Goal: Task Accomplishment & Management: Complete application form

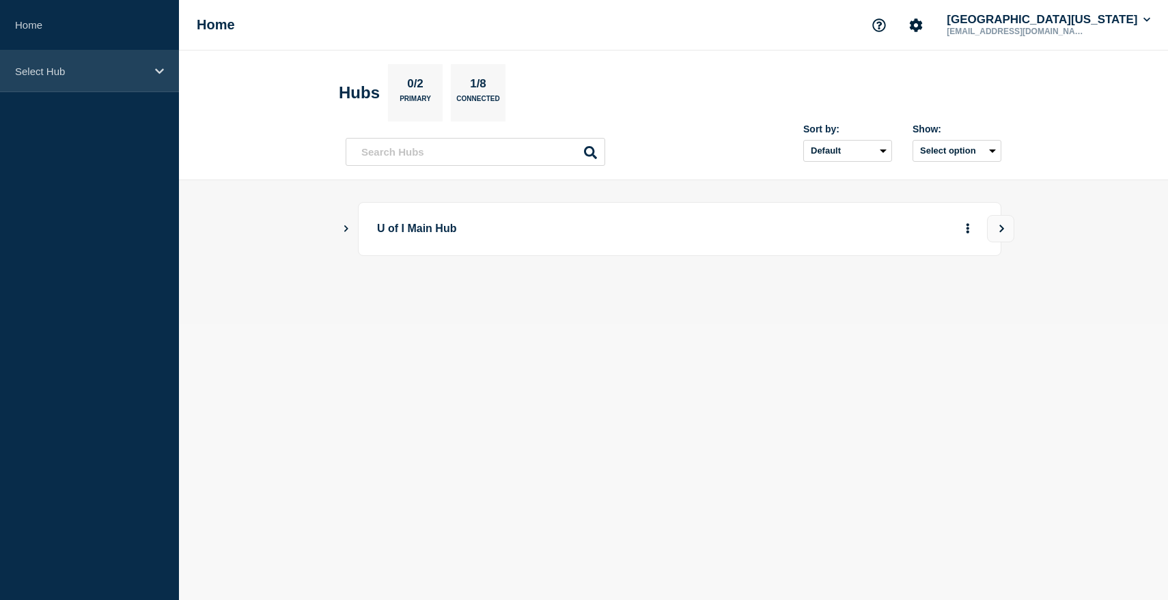
click at [110, 74] on p "Select Hub" at bounding box center [80, 72] width 131 height 12
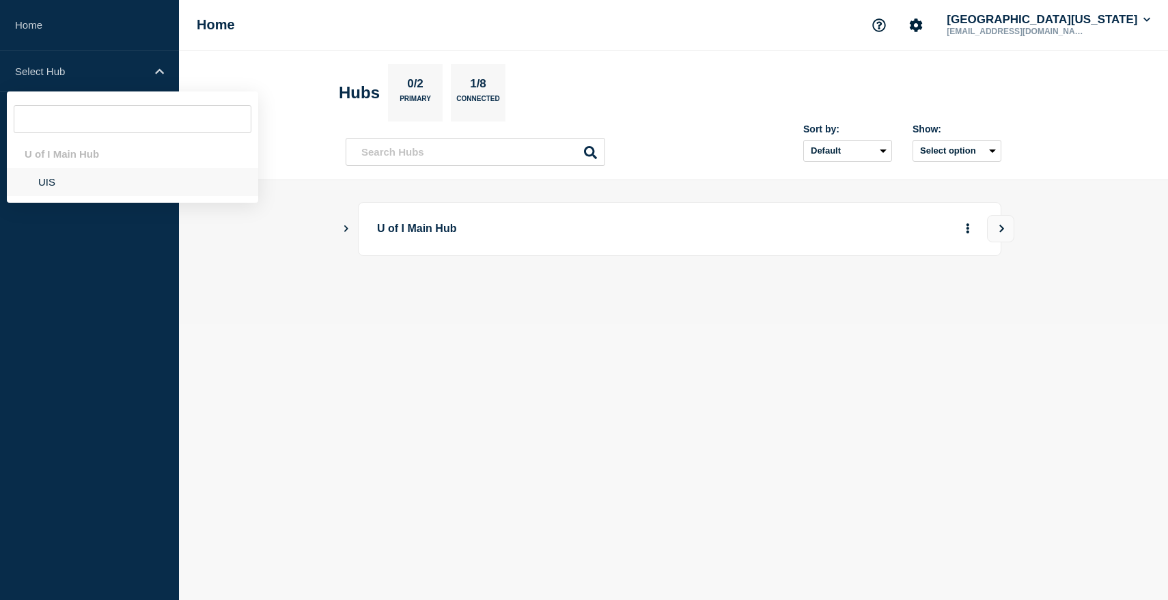
click at [48, 188] on li "UIS" at bounding box center [132, 182] width 251 height 28
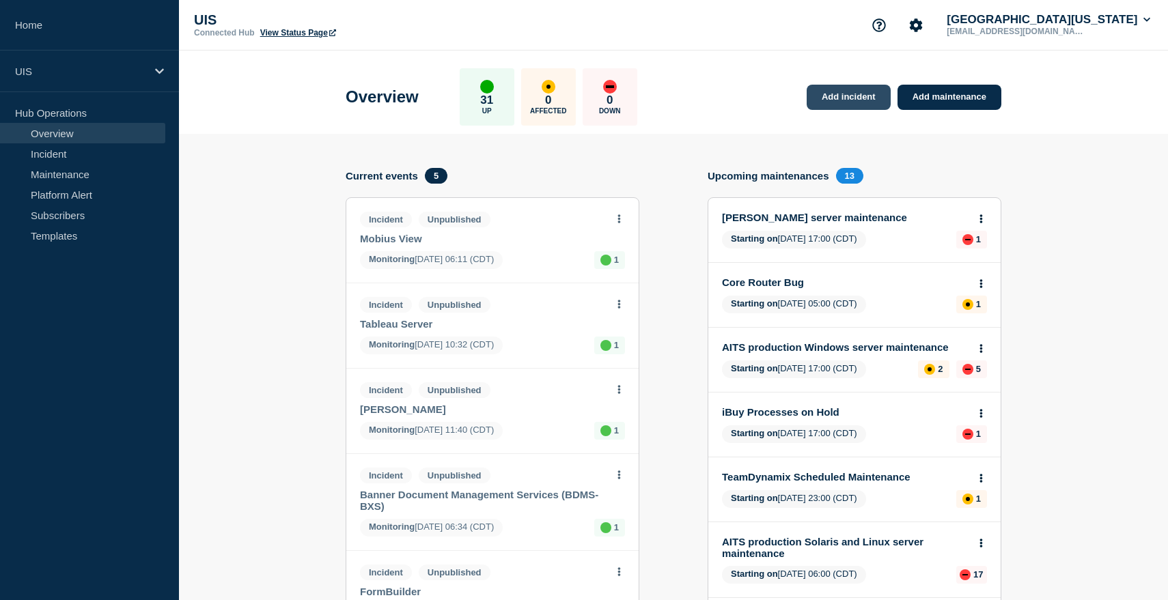
click at [851, 97] on link "Add incident" at bounding box center [849, 97] width 84 height 25
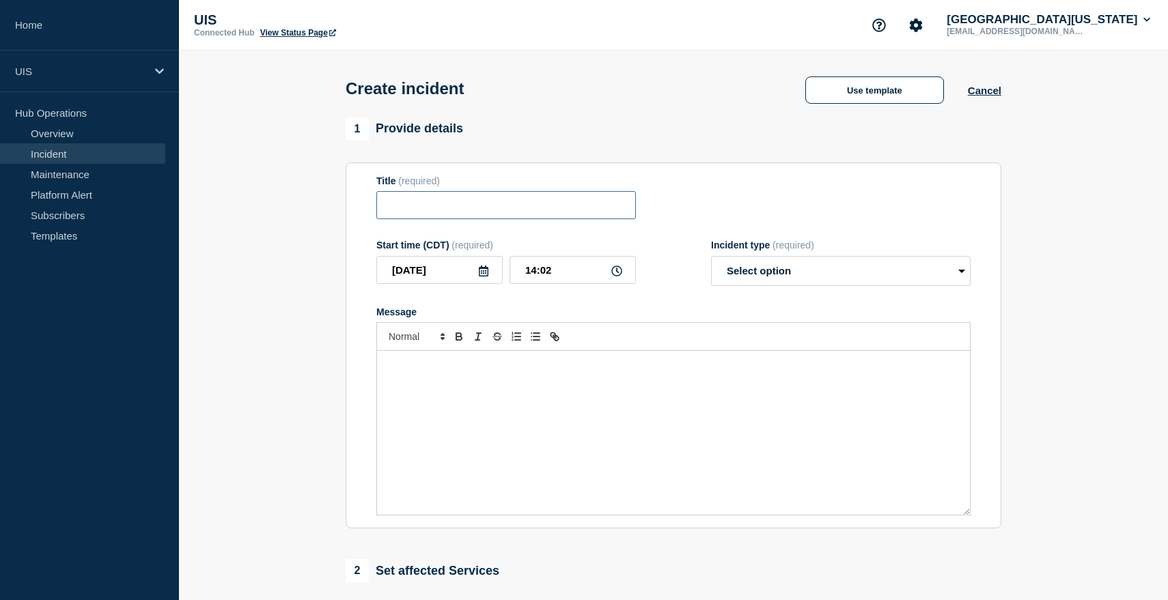
click at [492, 208] on input "Title" at bounding box center [506, 205] width 260 height 28
type input "Network Infrastructure"
click at [788, 270] on select "Select option Investigating Identified Monitoring" at bounding box center [841, 271] width 260 height 30
select select "identified"
click at [711, 265] on select "Select option Investigating Identified Monitoring" at bounding box center [841, 271] width 260 height 30
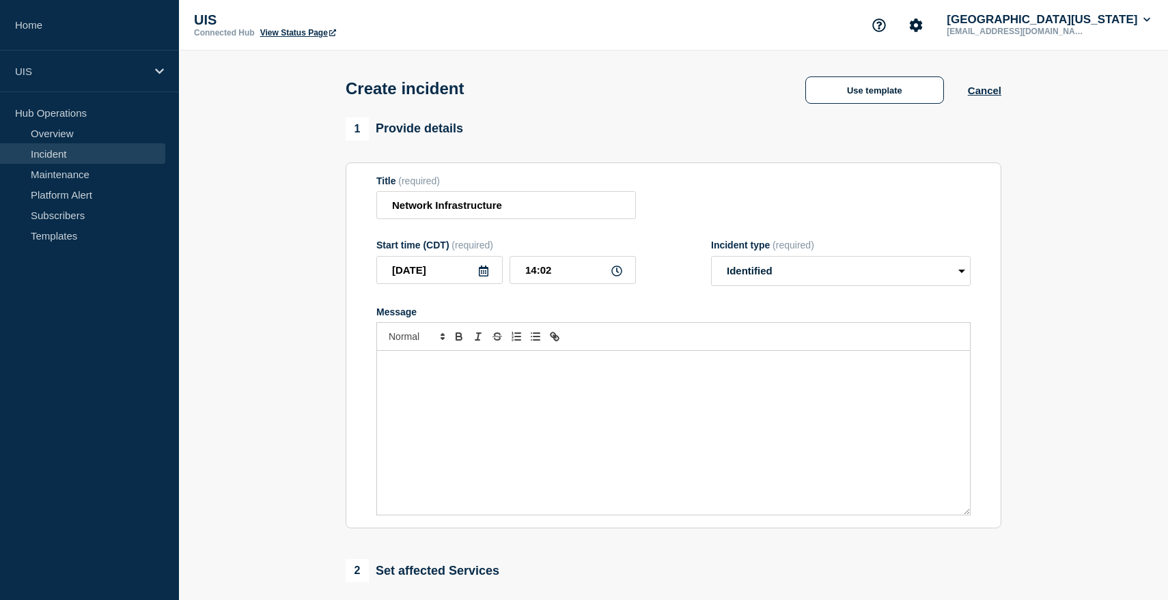
click at [543, 406] on div "Message" at bounding box center [673, 433] width 593 height 164
click at [619, 372] on p "The UIS Network is experiencing some issues with slow connectivy" at bounding box center [673, 365] width 572 height 12
click at [643, 372] on p "The UIS Network is experiencing some issues with slow connectivy" at bounding box center [673, 365] width 572 height 12
click at [699, 372] on p "The UIS Network is experiencing some issues with slow connectivity" at bounding box center [673, 365] width 572 height 12
click at [447, 372] on p "The UIS Network is experiencing some issues with slow connectivity" at bounding box center [673, 365] width 572 height 12
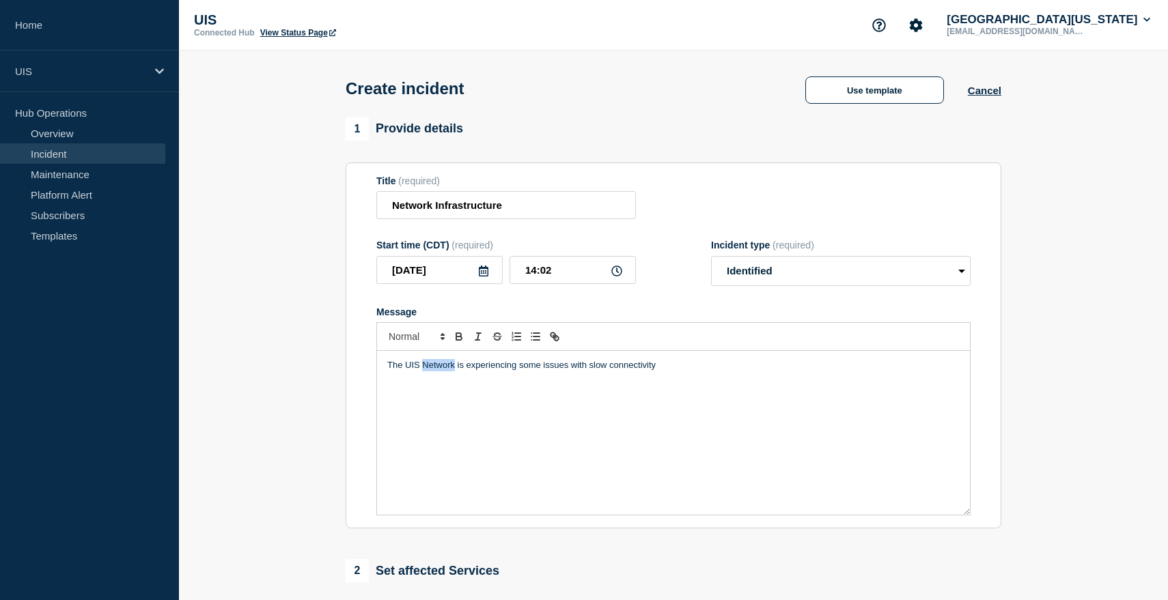
click at [447, 372] on p "The UIS Network is experiencing some issues with slow connectivity" at bounding box center [673, 365] width 572 height 12
click at [396, 372] on p "The UIS user are experiencing some issues with slow connectivity" at bounding box center [673, 365] width 572 height 12
click at [680, 372] on p "Some UIS user are experiencing some issues with slow connectivity" at bounding box center [673, 365] width 572 height 12
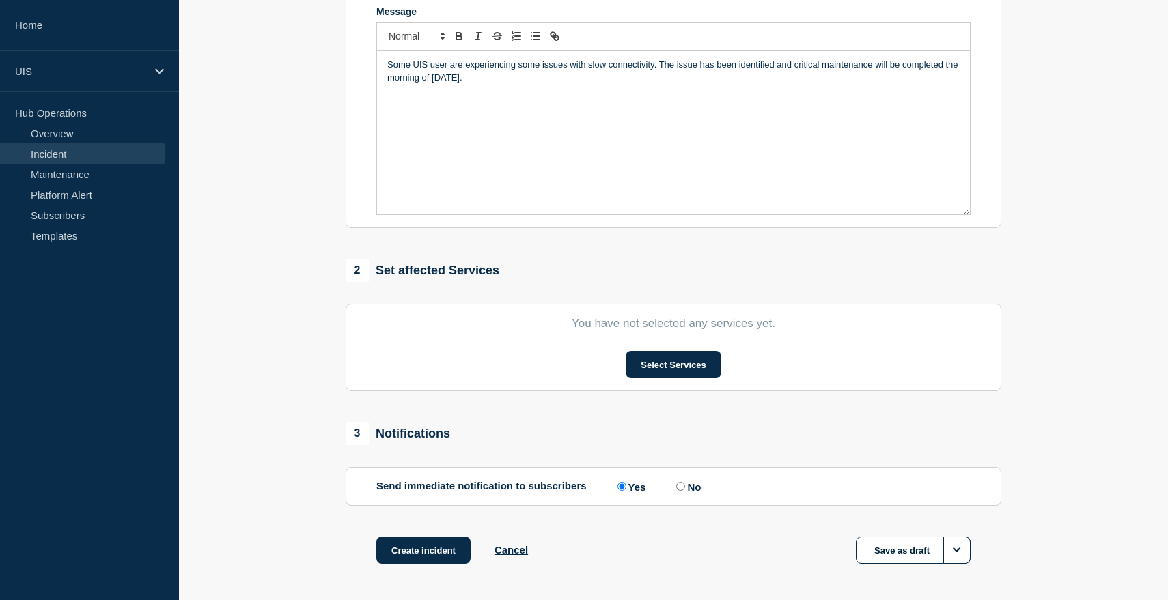
scroll to position [320, 0]
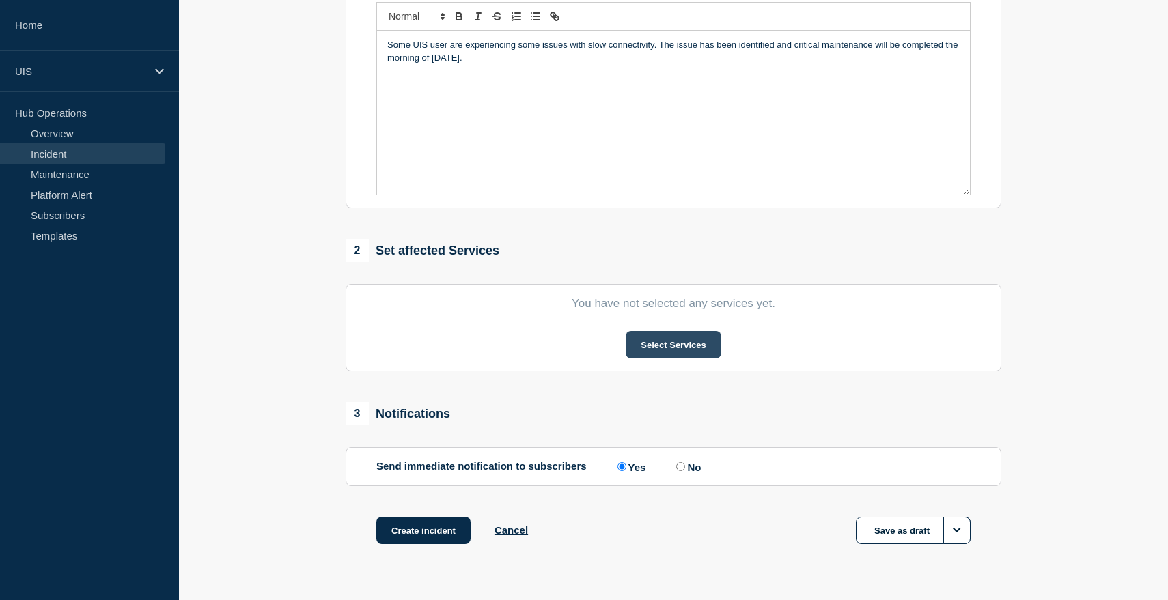
click at [665, 359] on button "Select Services" at bounding box center [673, 344] width 95 height 27
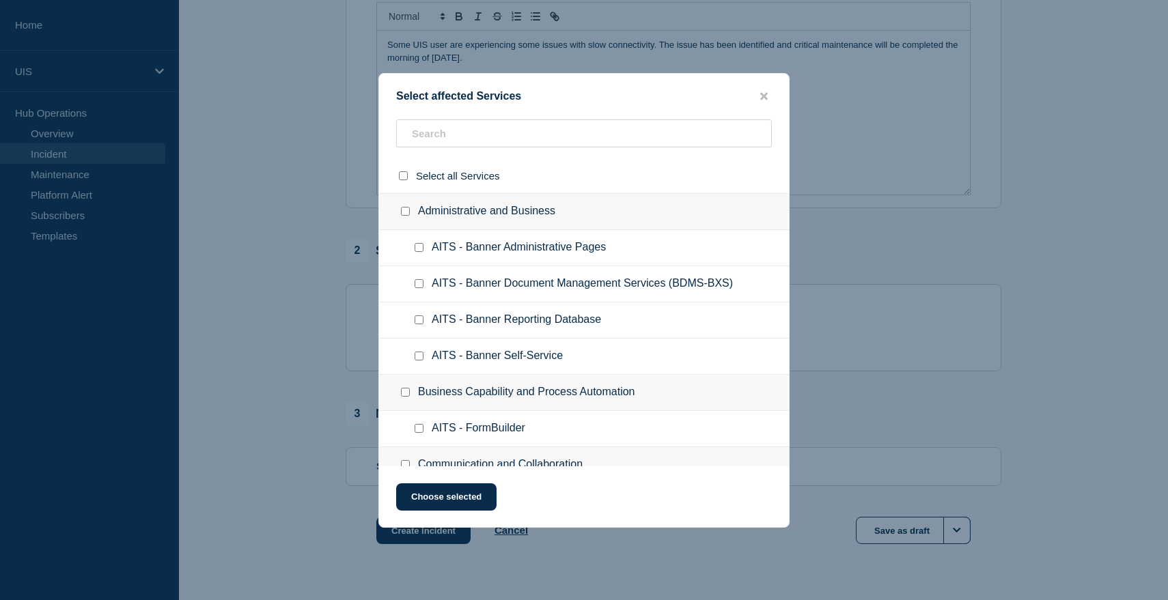
click at [529, 283] on span "AITS - Banner Document Management Services (BDMS-BXS)" at bounding box center [582, 284] width 301 height 14
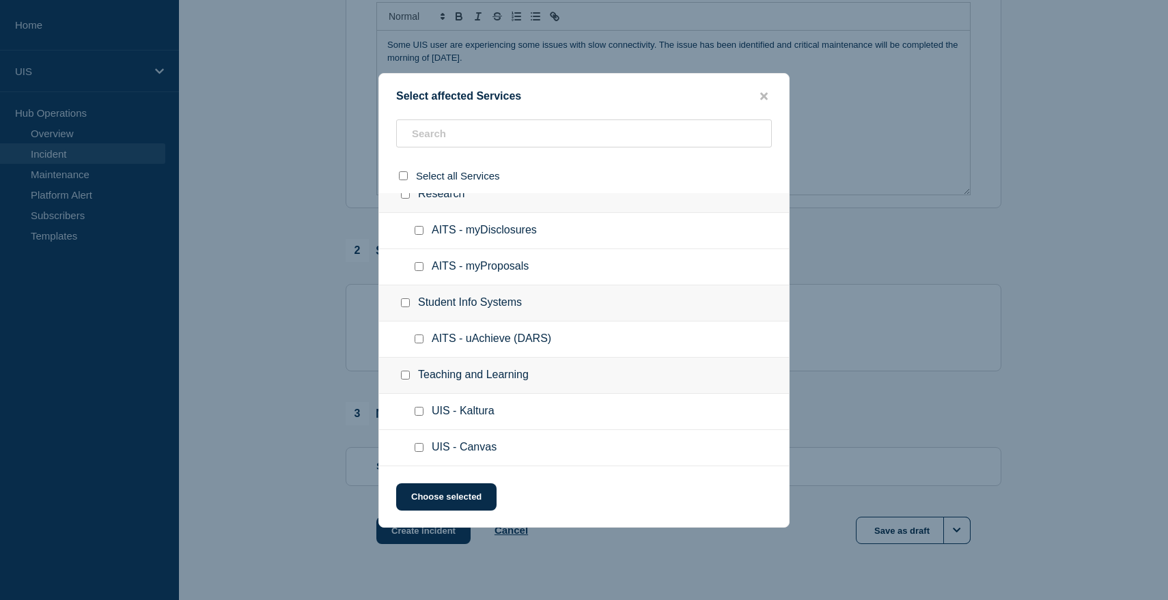
scroll to position [368, 0]
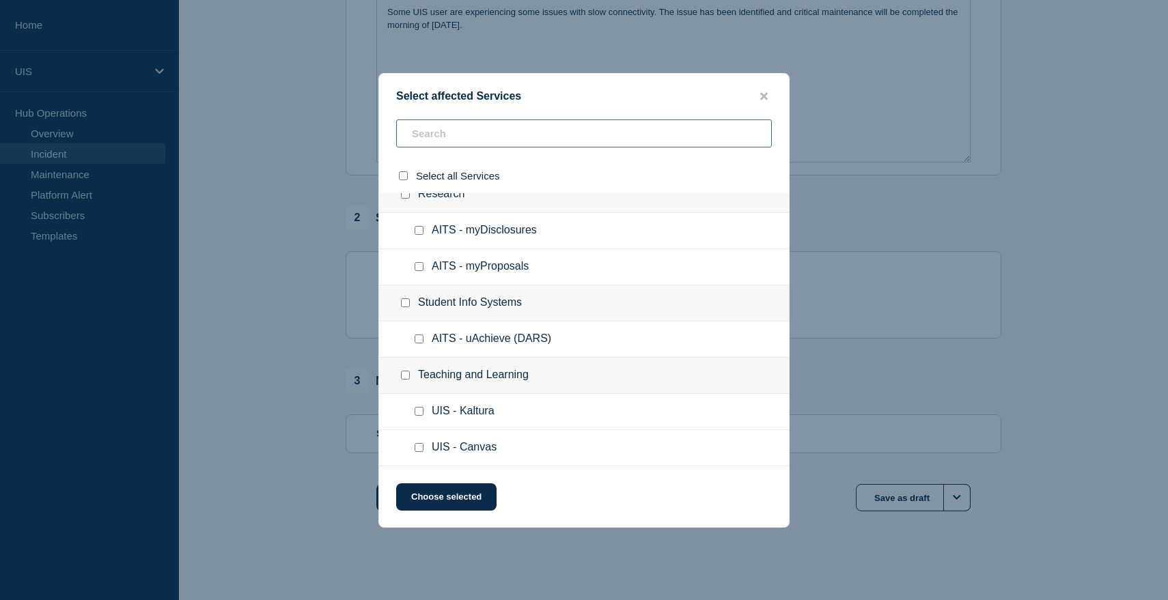
click at [476, 141] on input "text" at bounding box center [584, 134] width 376 height 28
type input "UIS"
click at [293, 207] on div at bounding box center [584, 300] width 1168 height 600
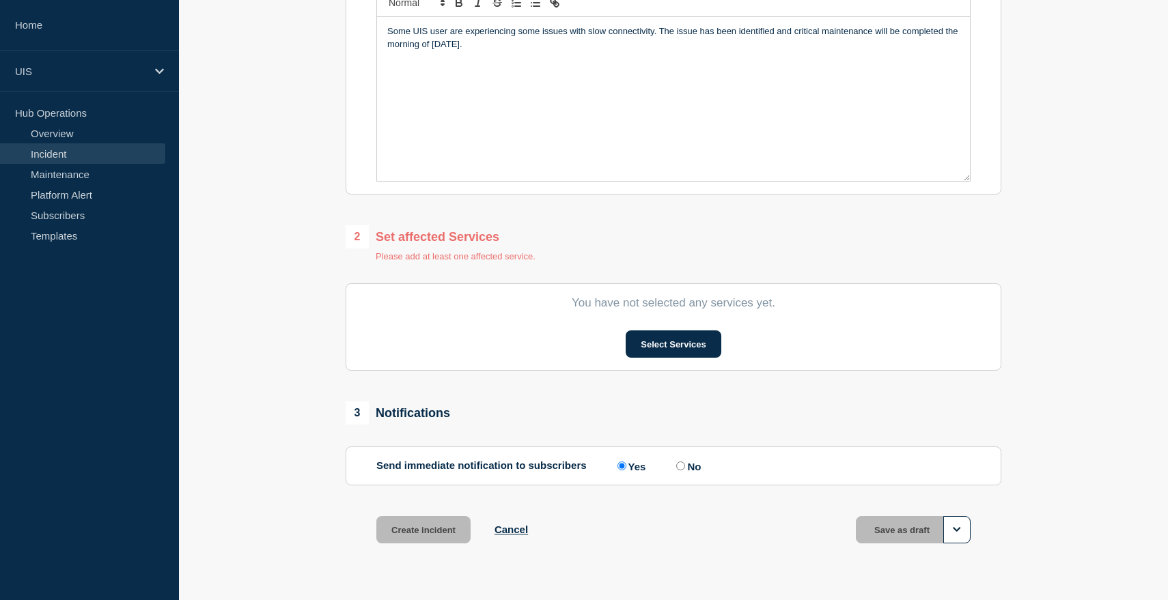
scroll to position [333, 0]
click at [662, 359] on button "Select Services" at bounding box center [673, 344] width 95 height 27
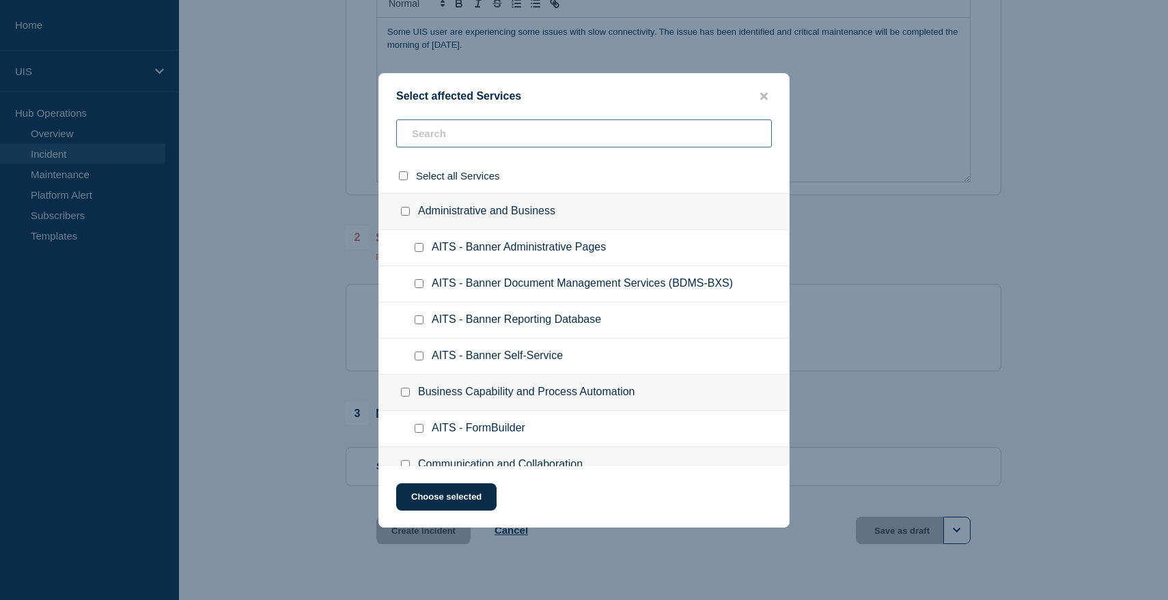
click at [495, 141] on input "text" at bounding box center [584, 134] width 376 height 28
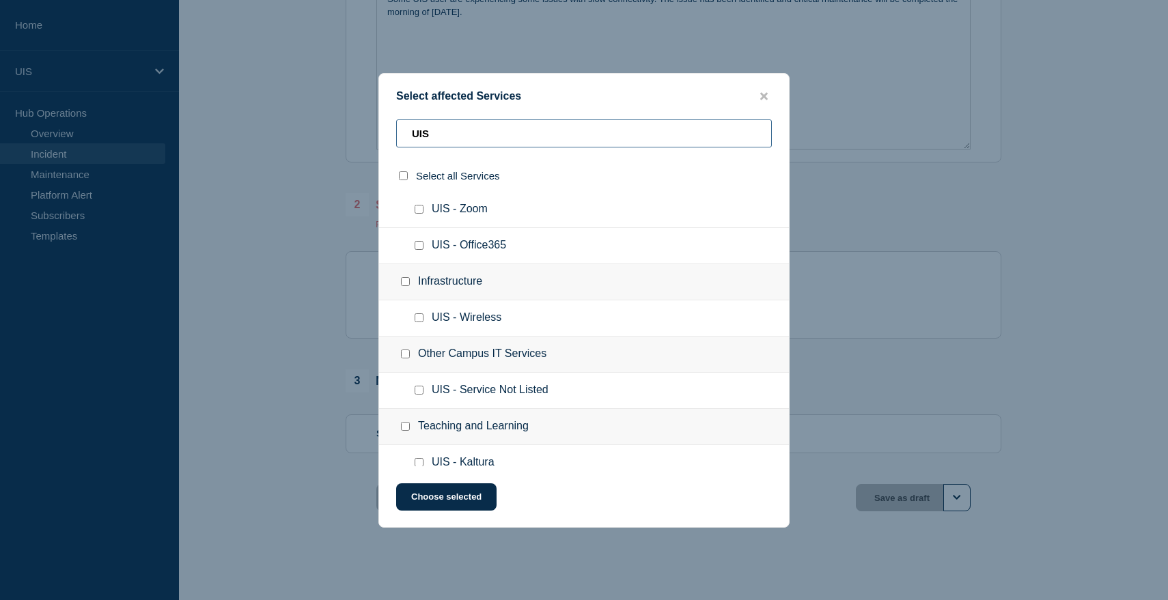
scroll to position [94, 0]
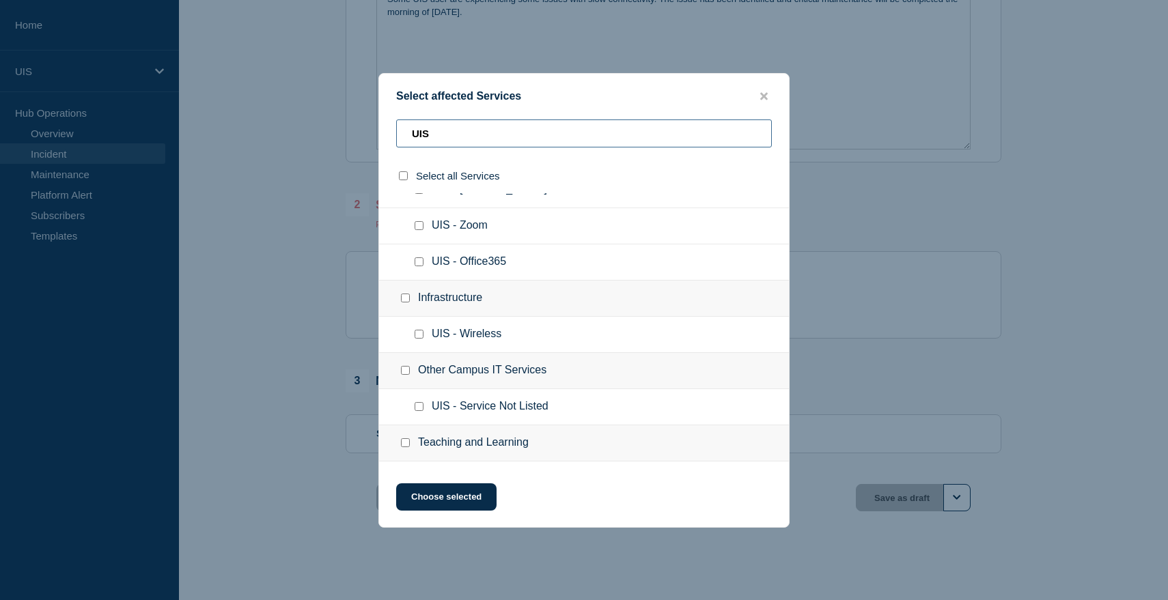
type input "UIS"
click at [406, 303] on input "Infrastructure checkbox" at bounding box center [405, 298] width 9 height 9
checkbox input "true"
click at [434, 494] on button "Choose selected" at bounding box center [446, 497] width 100 height 27
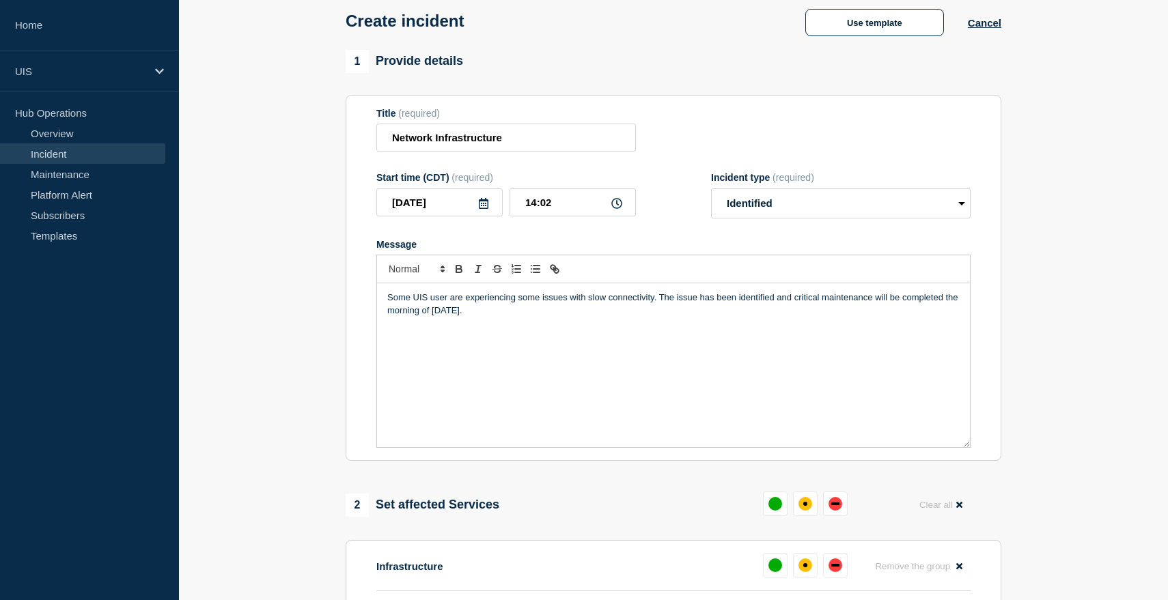
scroll to position [70, 0]
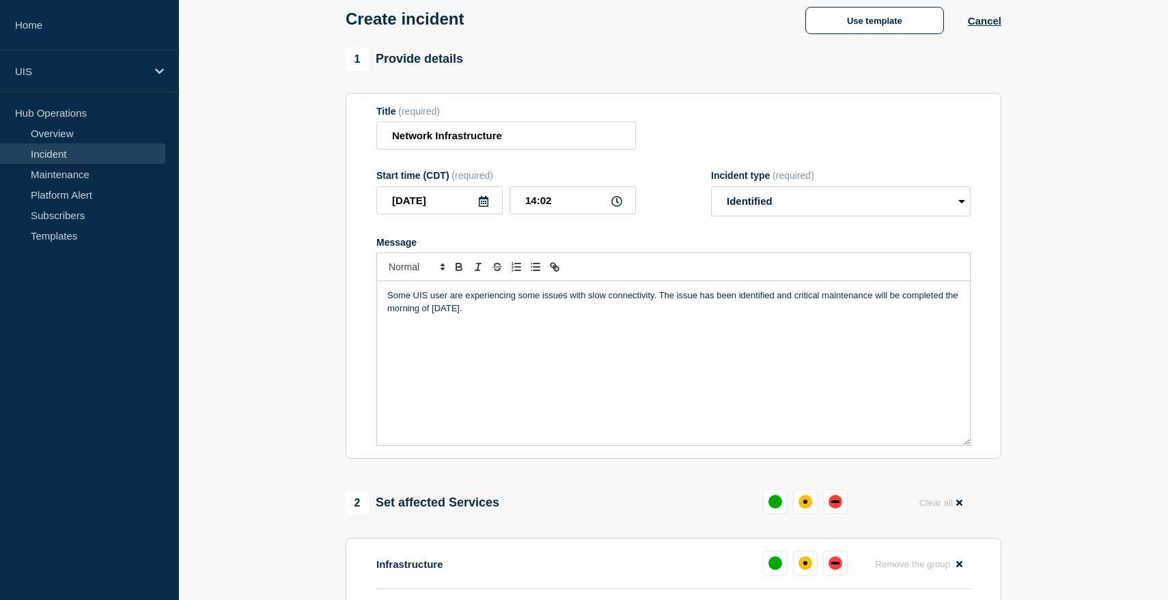
click at [556, 315] on p "Some UIS user are experiencing some issues with slow connectivity. The issue ha…" at bounding box center [673, 302] width 572 height 25
drag, startPoint x: 685, startPoint y: 344, endPoint x: 584, endPoint y: 341, distance: 101.1
click at [584, 340] on p "For more information please read more about the Core Router Maintenance." at bounding box center [673, 334] width 572 height 12
click at [555, 273] on icon "Toggle link" at bounding box center [554, 267] width 12 height 12
paste input "[URL][DOMAIN_NAME]"
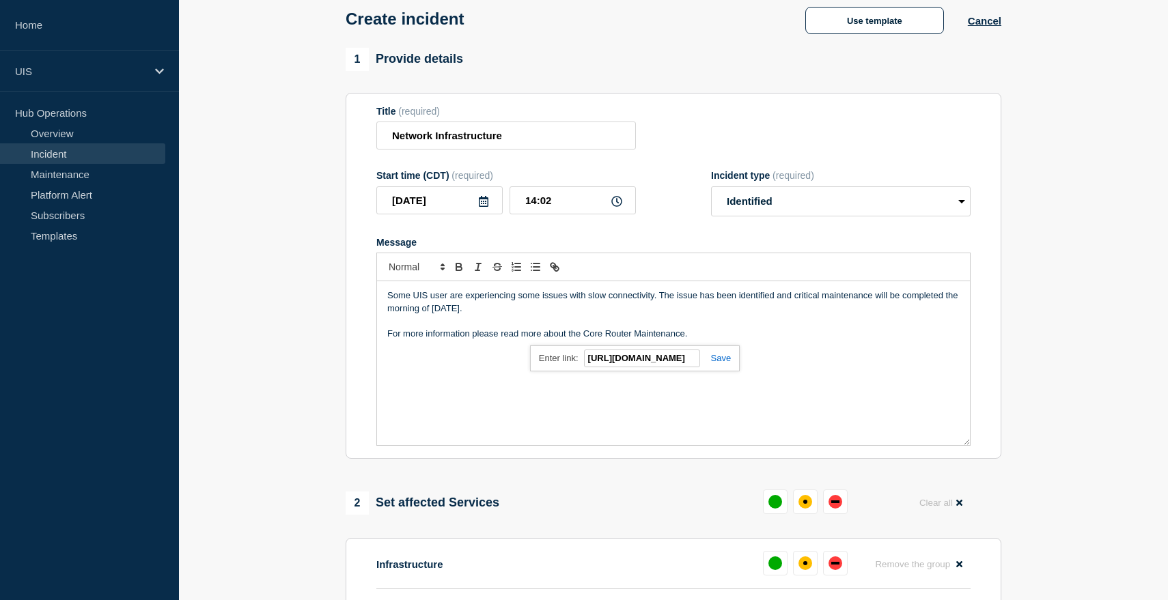
scroll to position [0, 83]
type input "[URL][DOMAIN_NAME]"
click at [726, 363] on link at bounding box center [715, 358] width 31 height 10
click at [713, 340] on p "For more information please read more about the Core Router Maintenance ." at bounding box center [673, 334] width 572 height 12
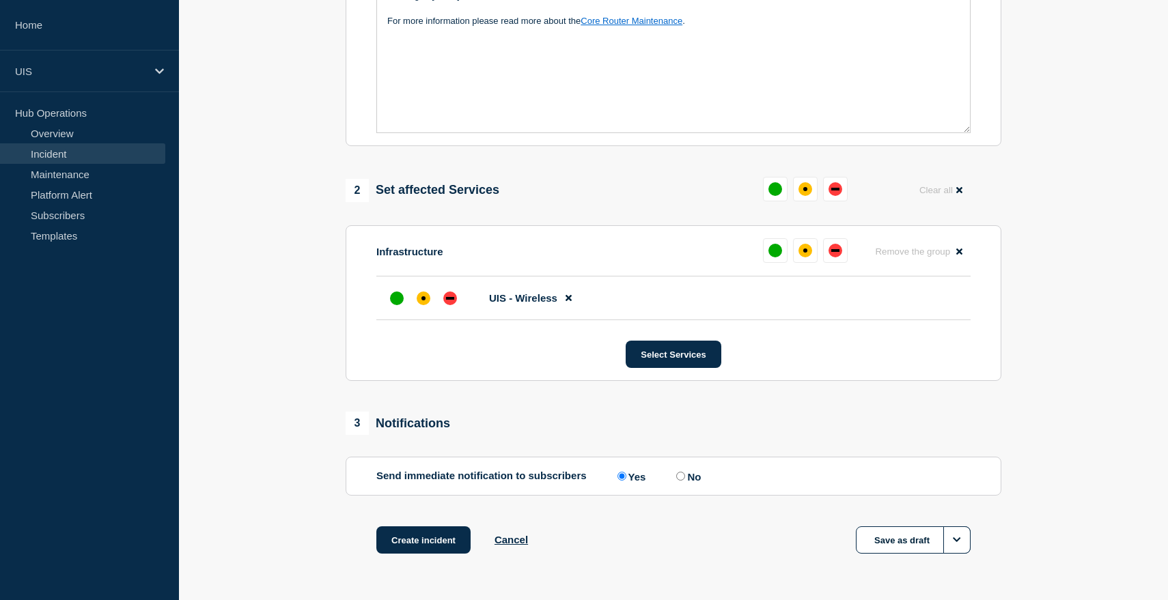
scroll to position [444, 0]
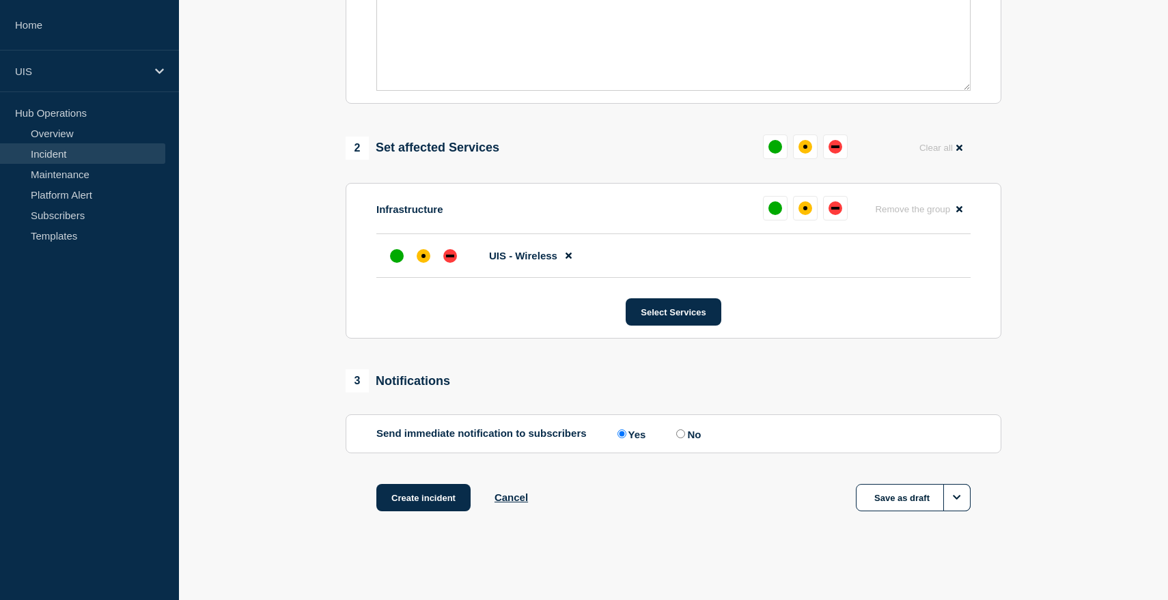
click at [680, 433] on input "No" at bounding box center [680, 434] width 9 height 9
radio input "true"
click at [619, 434] on input "Yes" at bounding box center [621, 434] width 9 height 9
radio input "true"
radio input "false"
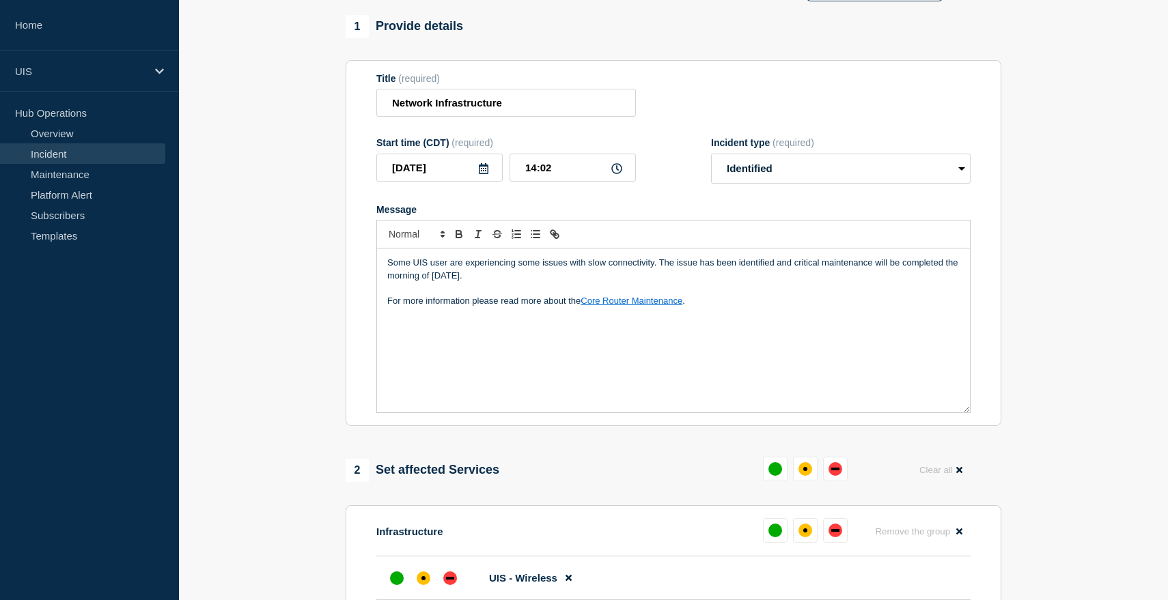
scroll to position [83, 0]
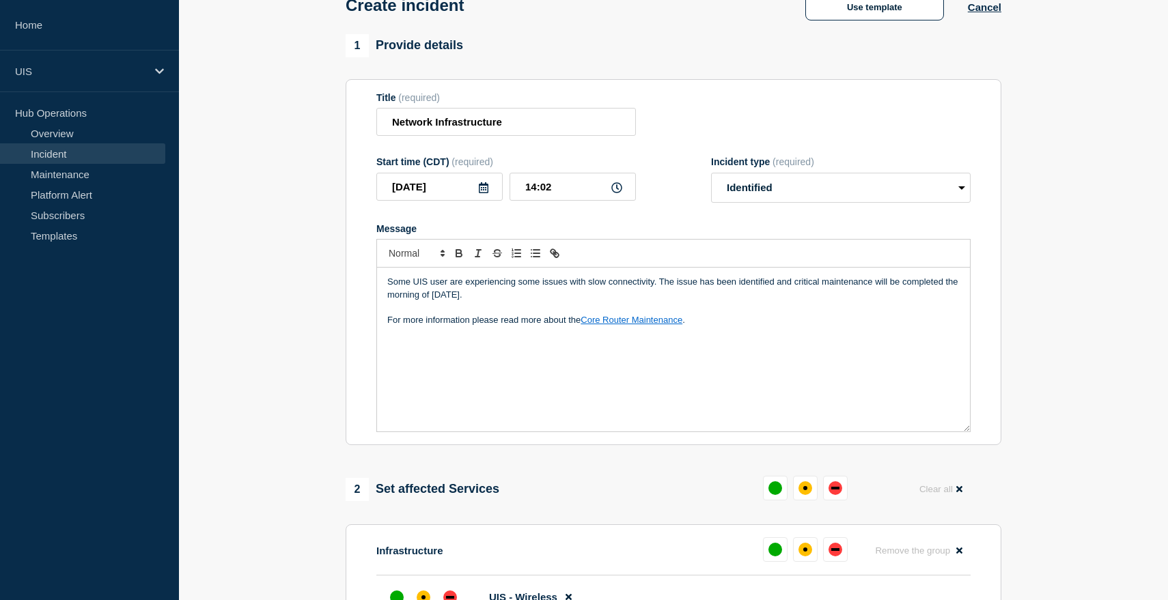
click at [428, 301] on p "Some UIS user are experiencing some issues with slow connectivity. The issue ha…" at bounding box center [673, 288] width 572 height 25
click at [712, 326] on p "For more information please read more about the Core Router Maintenance ." at bounding box center [673, 320] width 572 height 12
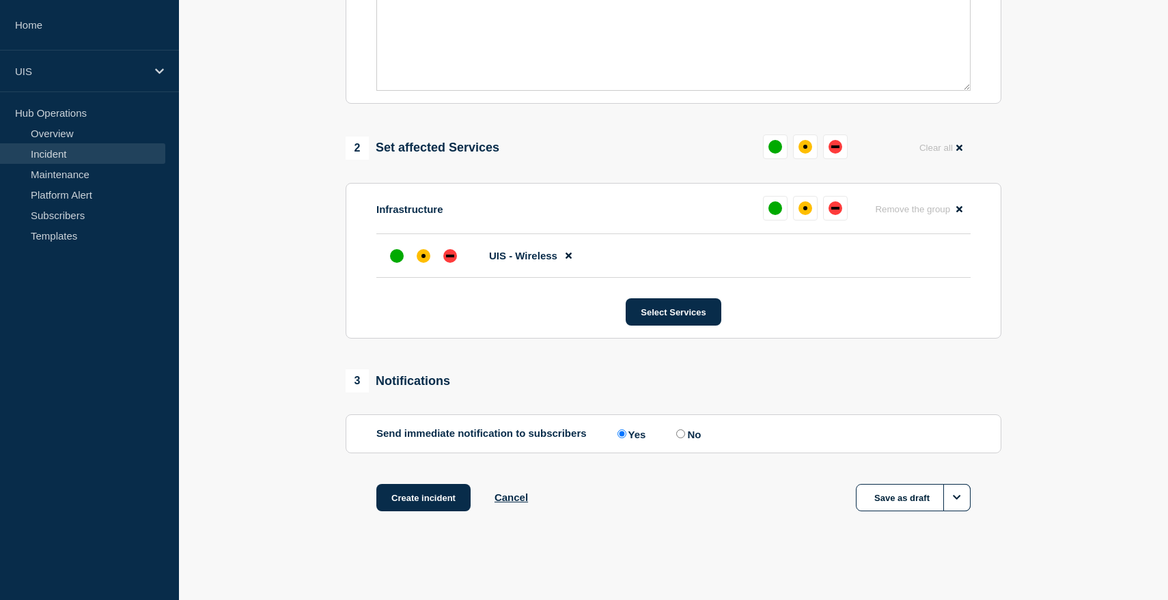
scroll to position [443, 0]
click at [677, 312] on button "Select Services" at bounding box center [673, 311] width 95 height 27
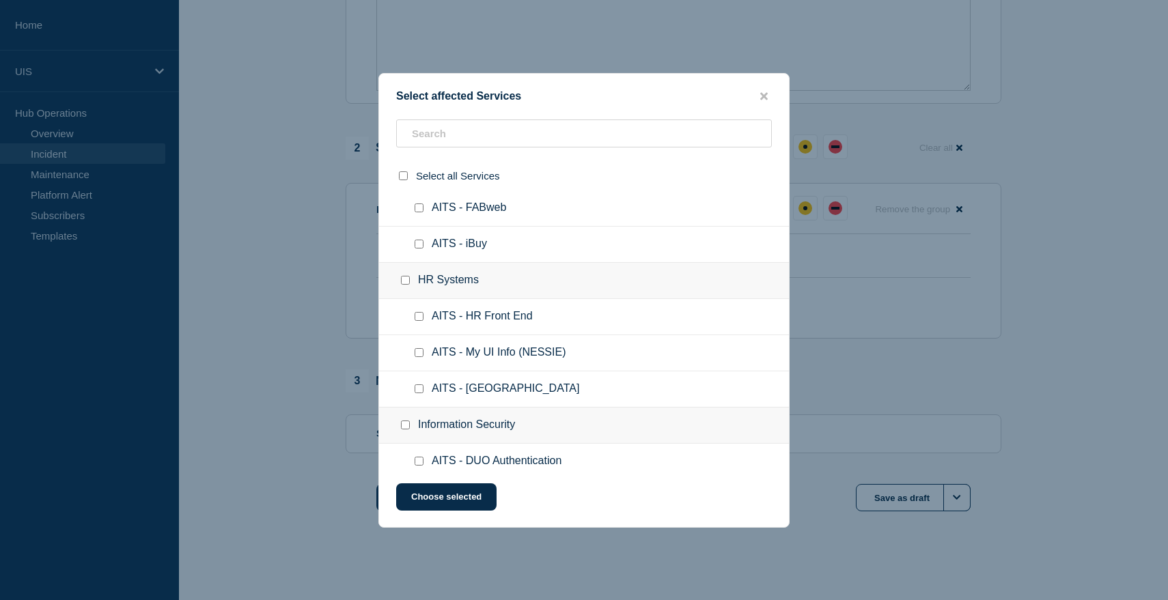
scroll to position [705, 0]
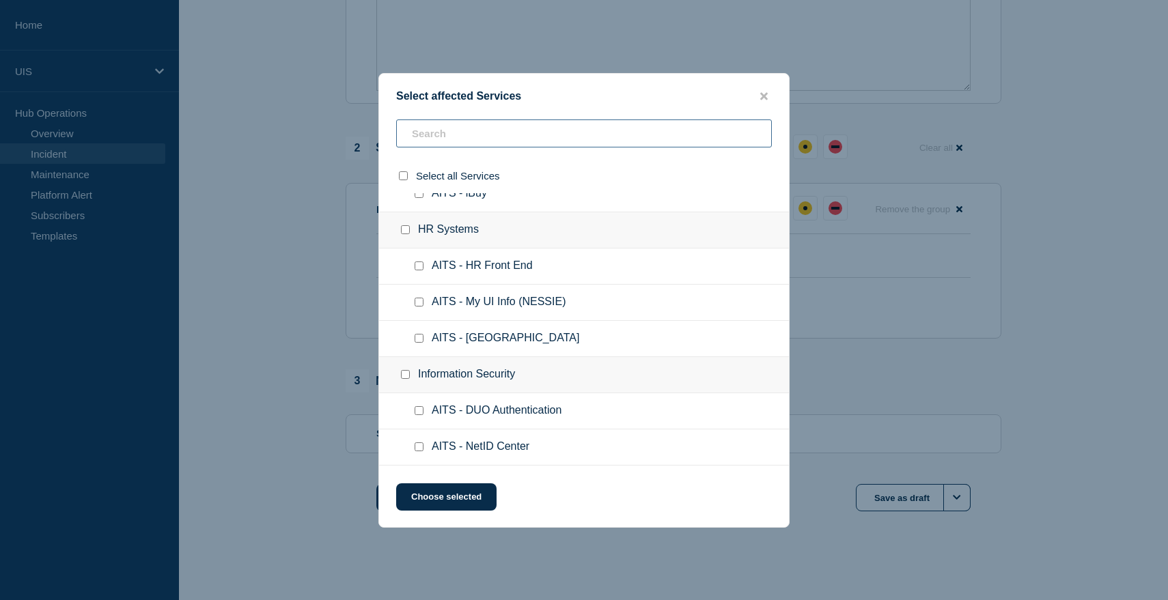
click at [502, 132] on input "text" at bounding box center [584, 134] width 376 height 28
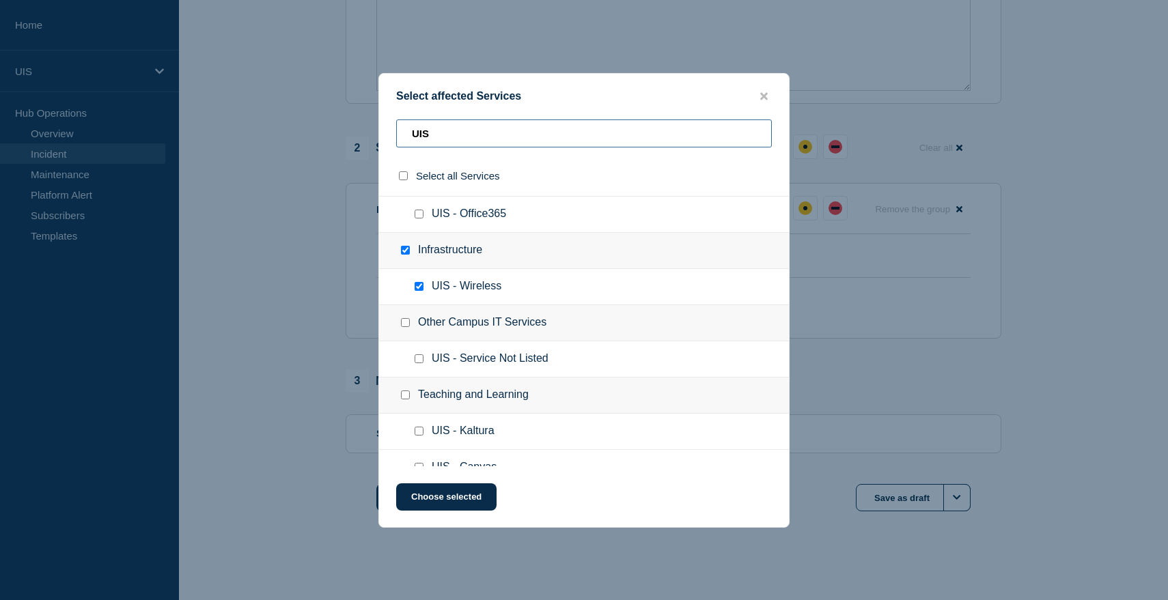
scroll to position [178, 0]
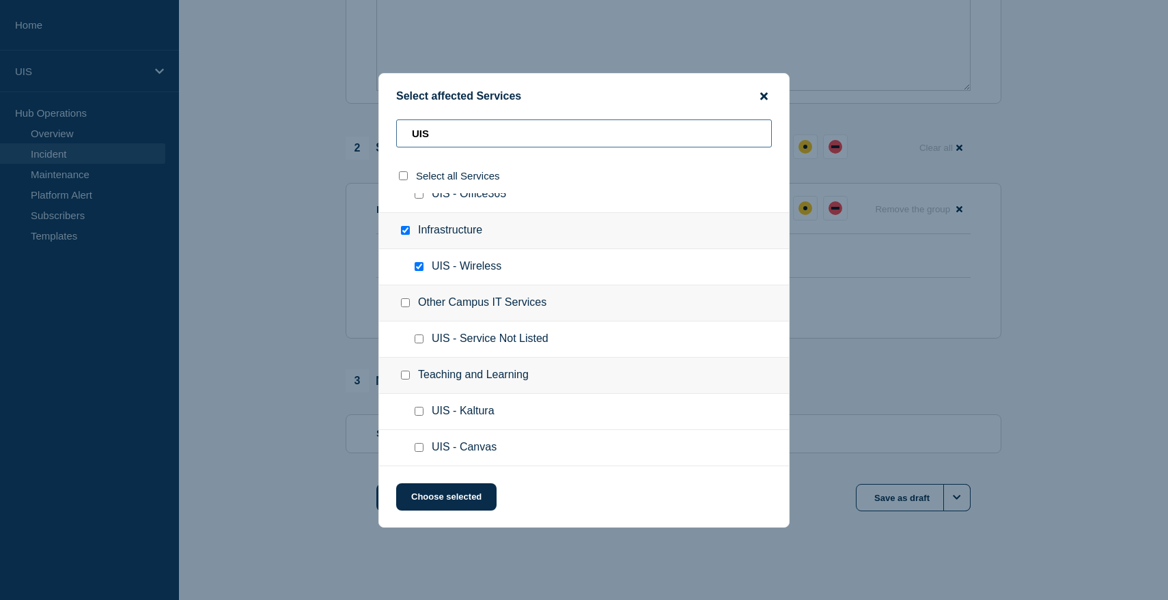
type input "UIS"
click at [762, 96] on icon "close button" at bounding box center [764, 96] width 8 height 8
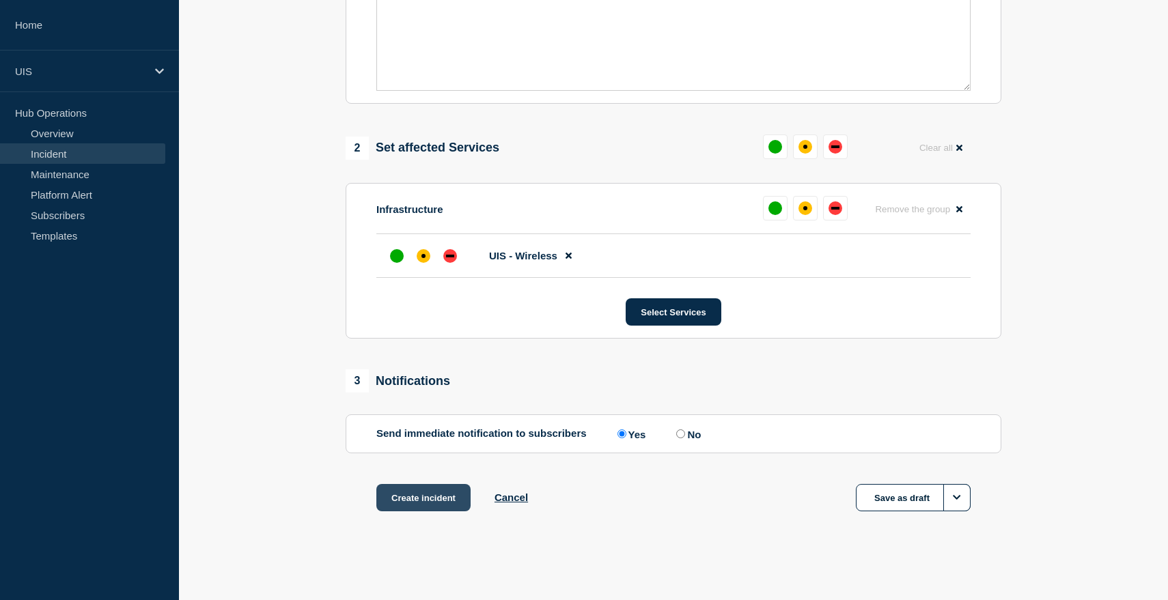
click at [412, 498] on button "Create incident" at bounding box center [423, 497] width 94 height 27
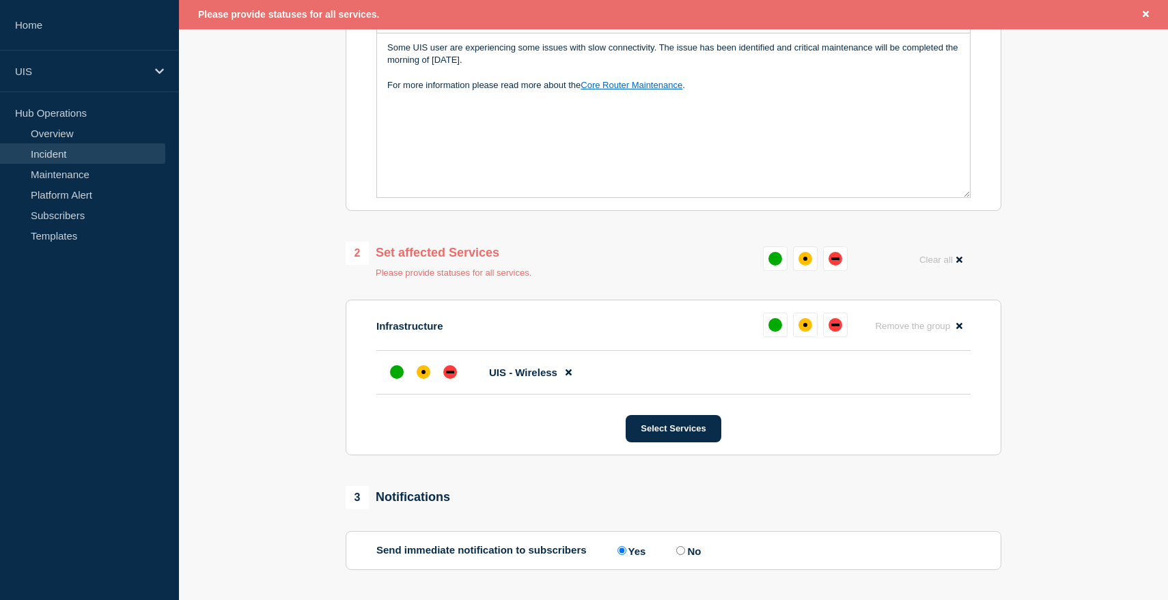
scroll to position [370, 0]
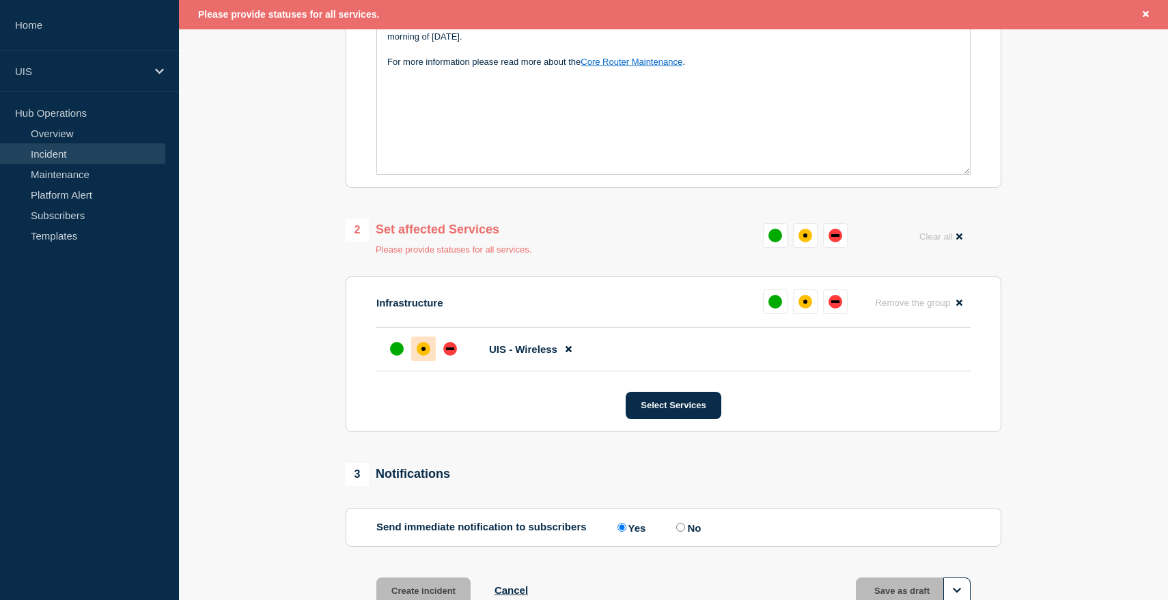
click at [423, 356] on div "affected" at bounding box center [424, 349] width 14 height 14
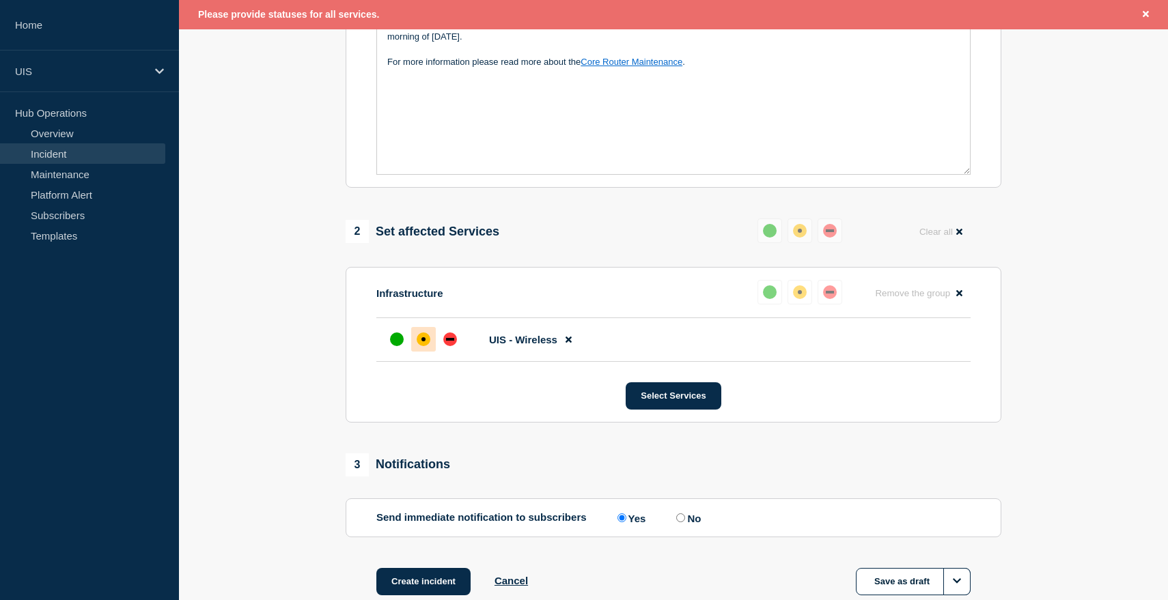
scroll to position [473, 0]
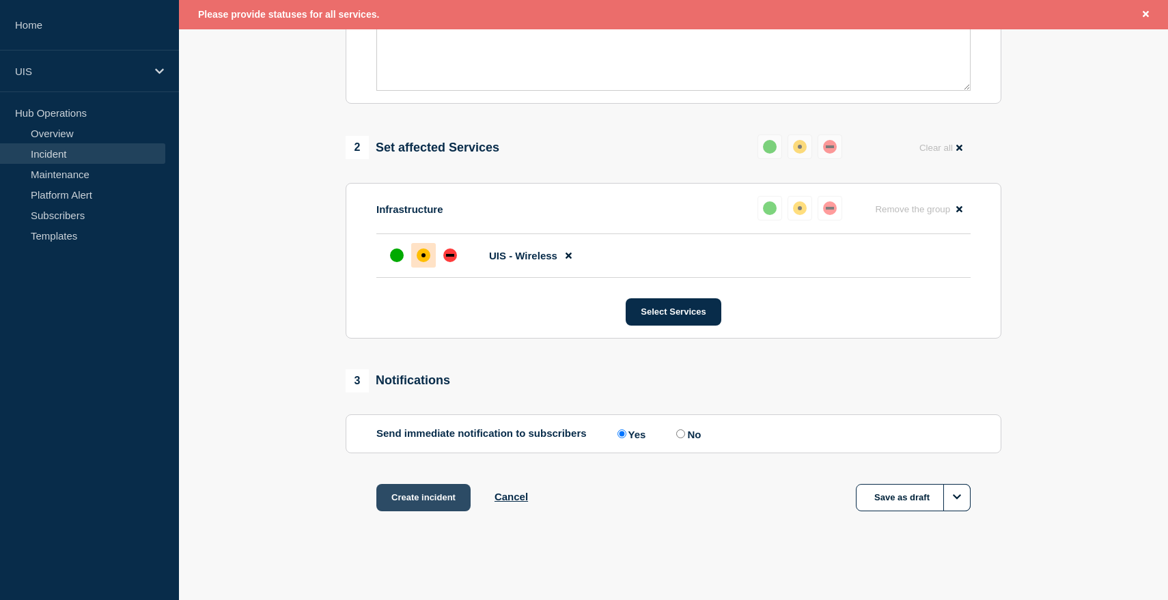
click at [430, 499] on button "Create incident" at bounding box center [423, 497] width 94 height 27
